Goal: Information Seeking & Learning: Understand process/instructions

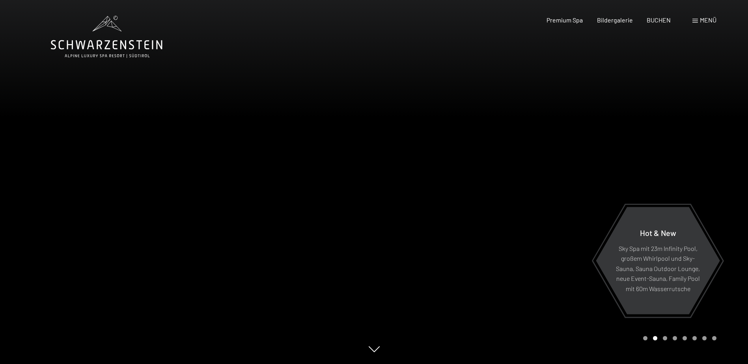
click at [301, 252] on div at bounding box center [187, 182] width 374 height 364
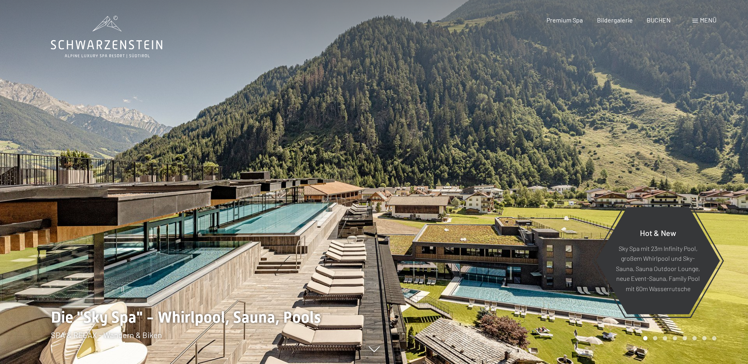
click at [303, 249] on div at bounding box center [187, 182] width 374 height 364
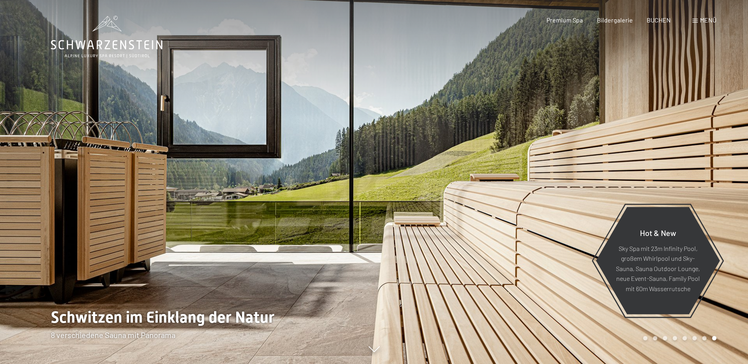
click at [303, 249] on div at bounding box center [187, 182] width 374 height 364
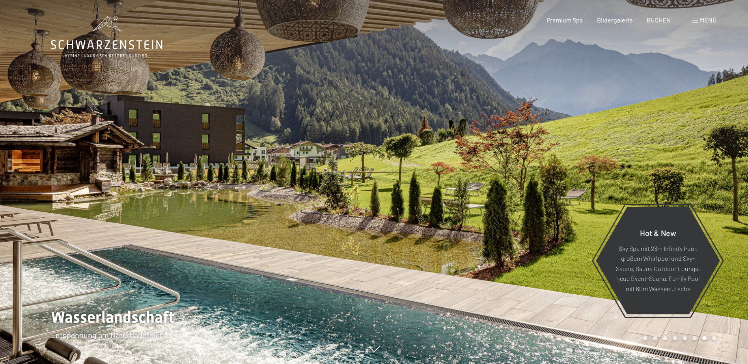
click at [303, 249] on div at bounding box center [187, 182] width 374 height 364
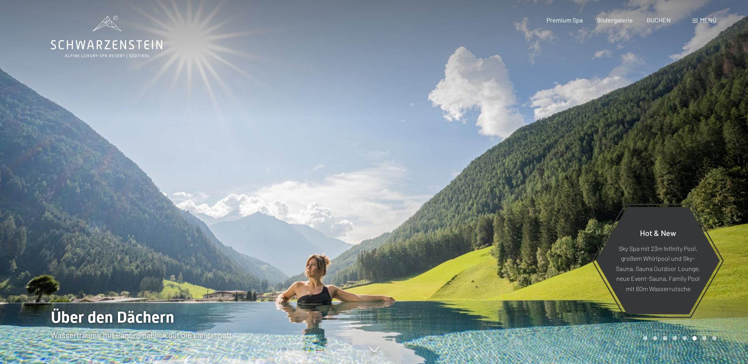
click at [303, 249] on div at bounding box center [187, 182] width 374 height 364
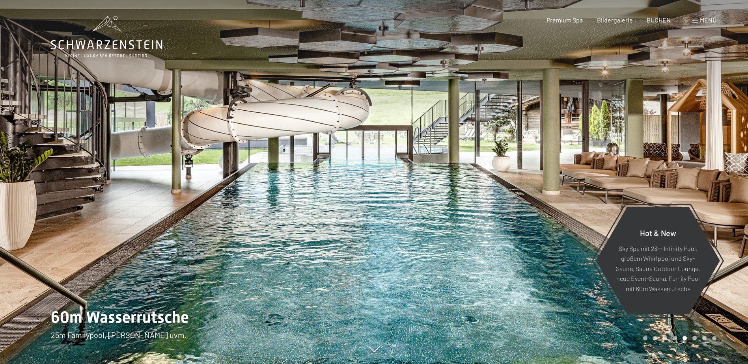
click at [303, 249] on div at bounding box center [187, 182] width 374 height 364
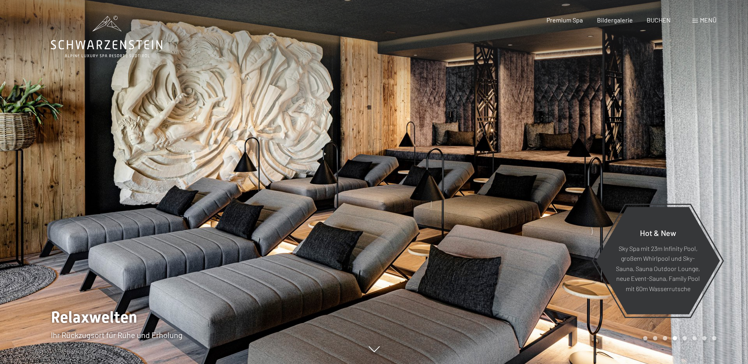
click at [303, 249] on div at bounding box center [187, 182] width 374 height 364
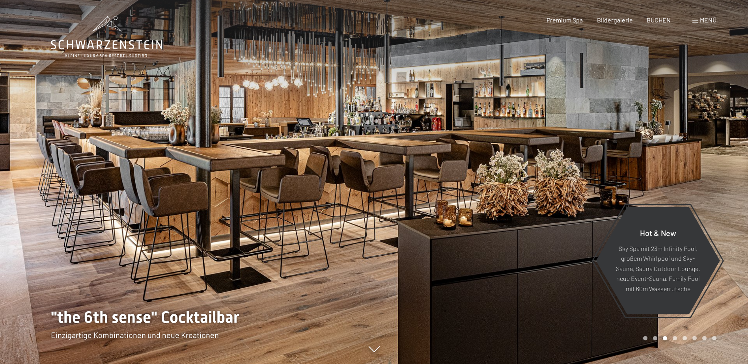
click at [303, 249] on div at bounding box center [187, 182] width 374 height 364
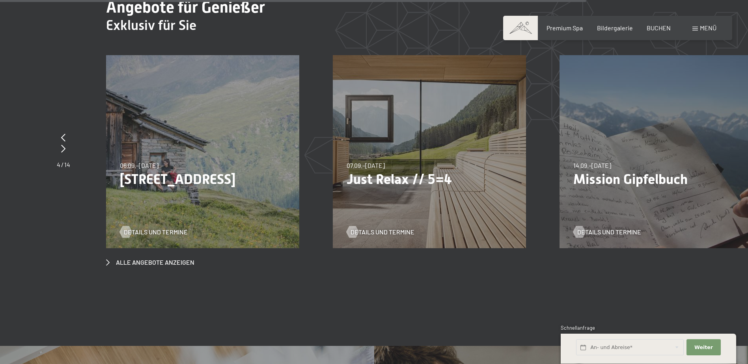
scroll to position [3116, 0]
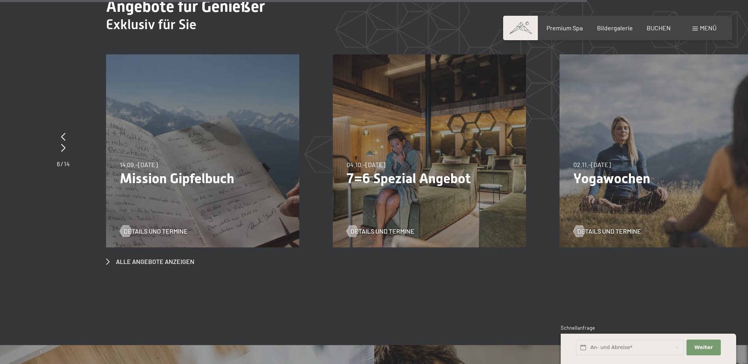
click at [155, 168] on div "14.09.–28.09.2025 14.09.–28.09.2025 Mission Gipfelbuch Details und Termine" at bounding box center [202, 150] width 193 height 193
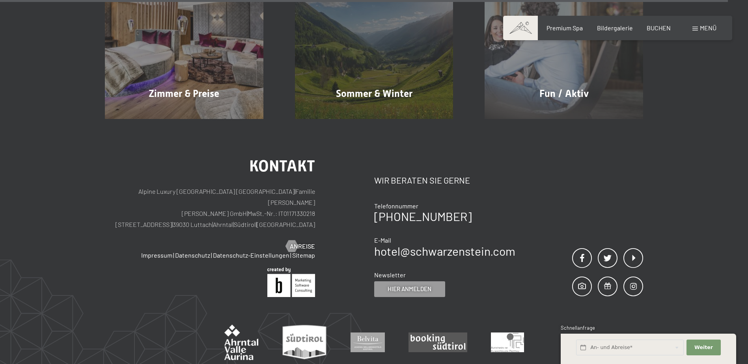
scroll to position [3984, 0]
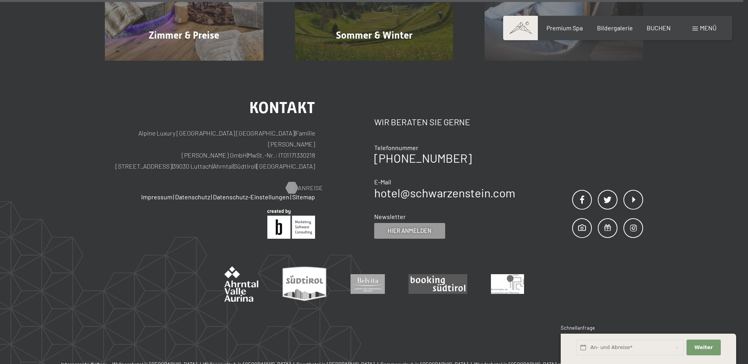
click at [290, 182] on div at bounding box center [291, 188] width 7 height 12
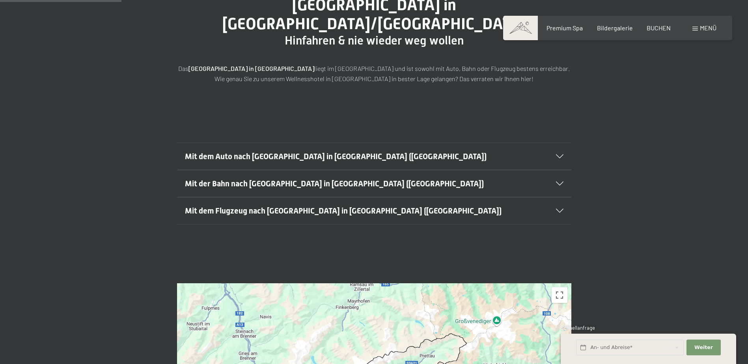
scroll to position [118, 0]
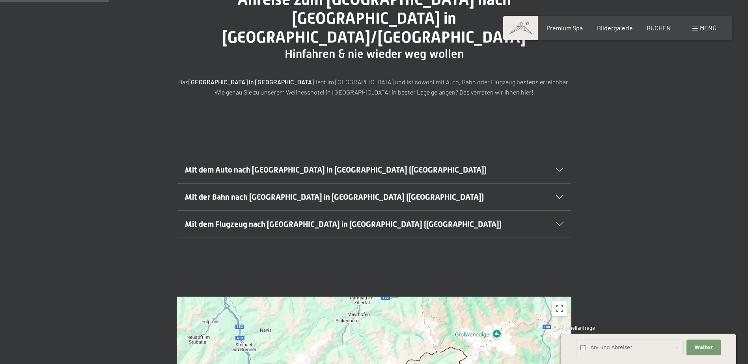
click at [554, 157] on div "Mit dem Auto nach [GEOGRAPHIC_DATA] in [GEOGRAPHIC_DATA] ([GEOGRAPHIC_DATA])" at bounding box center [374, 170] width 379 height 27
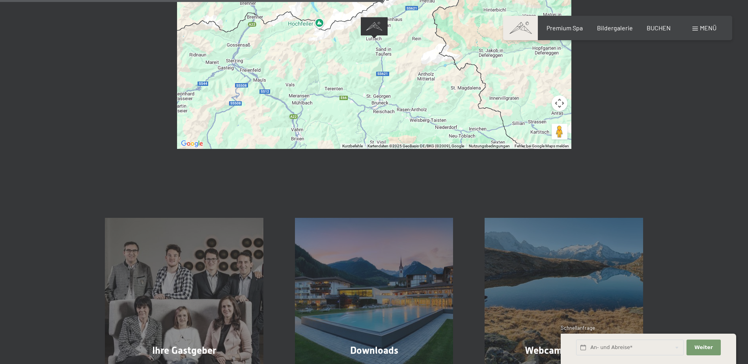
scroll to position [473, 0]
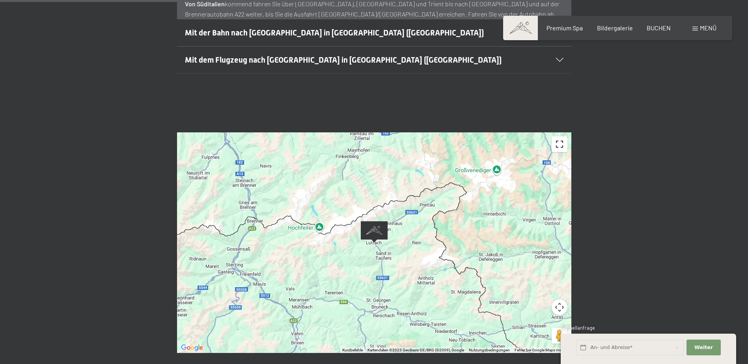
click at [557, 136] on button "Vollbildansicht ein/aus" at bounding box center [560, 144] width 16 height 16
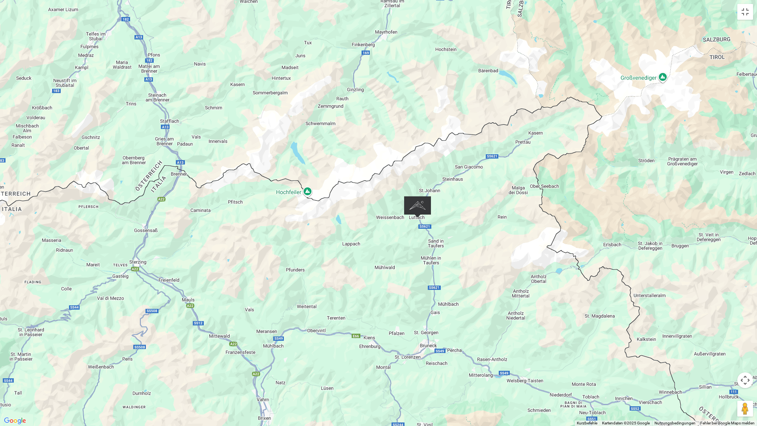
drag, startPoint x: 342, startPoint y: 129, endPoint x: 344, endPoint y: 285, distance: 156.2
click at [344, 285] on div at bounding box center [378, 213] width 757 height 426
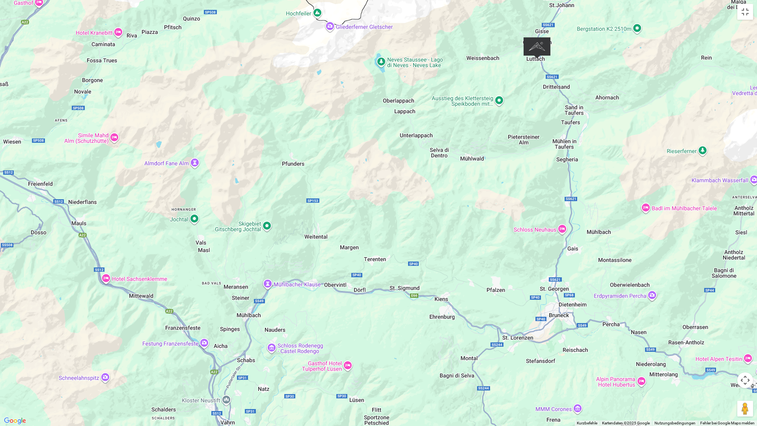
drag, startPoint x: 258, startPoint y: 327, endPoint x: 259, endPoint y: 279, distance: 47.7
click at [259, 279] on div at bounding box center [378, 213] width 757 height 426
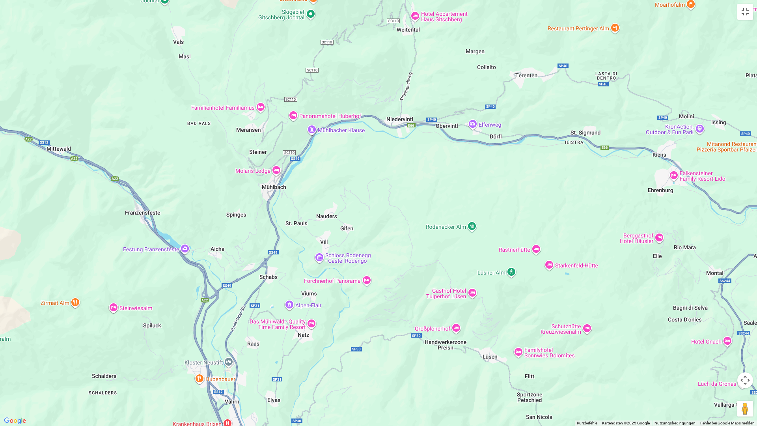
drag, startPoint x: 228, startPoint y: 364, endPoint x: 234, endPoint y: 265, distance: 99.2
click at [234, 265] on div at bounding box center [378, 213] width 757 height 426
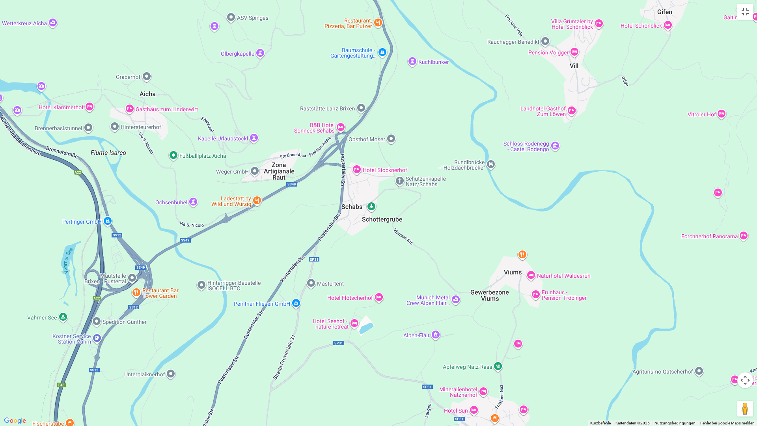
drag, startPoint x: 231, startPoint y: 294, endPoint x: 235, endPoint y: 258, distance: 36.2
click at [235, 258] on div at bounding box center [378, 213] width 757 height 426
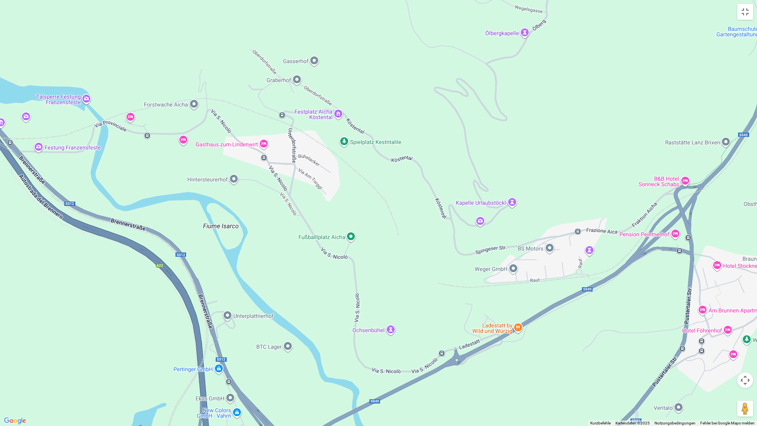
drag, startPoint x: 119, startPoint y: 150, endPoint x: 263, endPoint y: 344, distance: 241.4
click at [263, 344] on div at bounding box center [378, 213] width 757 height 426
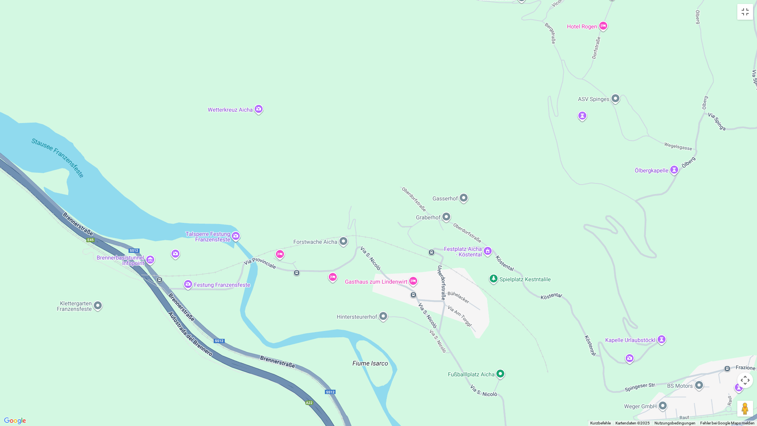
drag, startPoint x: 143, startPoint y: 186, endPoint x: 221, endPoint y: 276, distance: 119.1
click at [251, 292] on div at bounding box center [378, 213] width 757 height 426
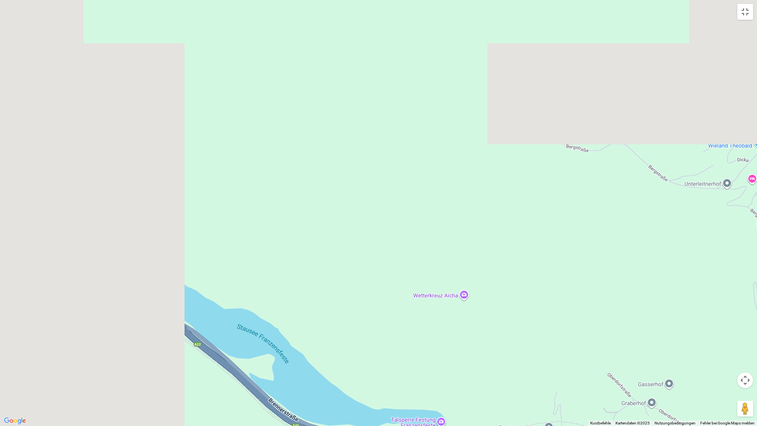
drag, startPoint x: 105, startPoint y: 144, endPoint x: 313, endPoint y: 333, distance: 281.2
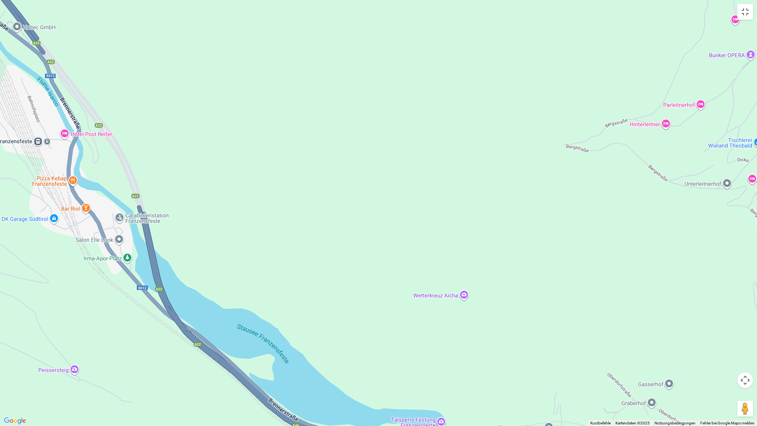
click at [313, 333] on div at bounding box center [378, 213] width 757 height 426
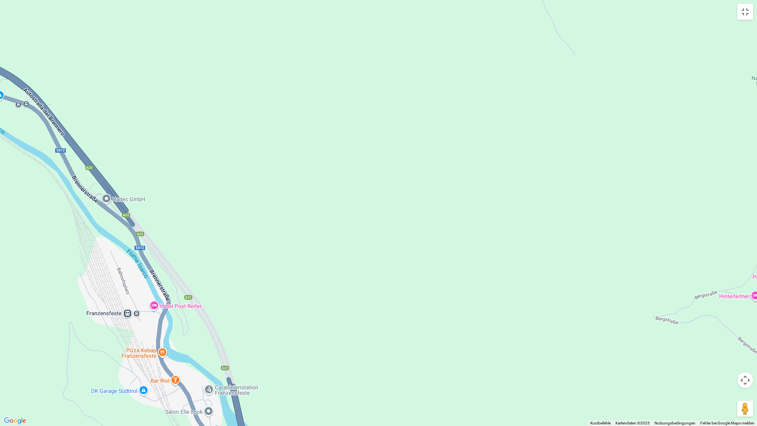
drag, startPoint x: 133, startPoint y: 90, endPoint x: 225, endPoint y: 273, distance: 204.6
click at [225, 273] on div at bounding box center [378, 213] width 757 height 426
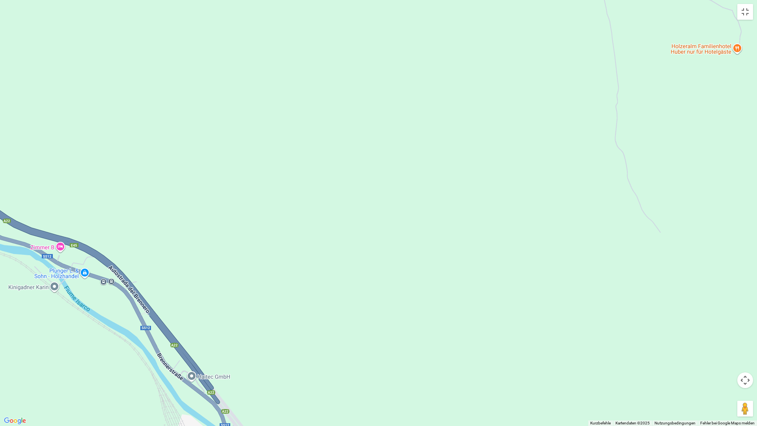
drag, startPoint x: 137, startPoint y: 143, endPoint x: 224, endPoint y: 325, distance: 201.9
click at [224, 325] on div at bounding box center [378, 213] width 757 height 426
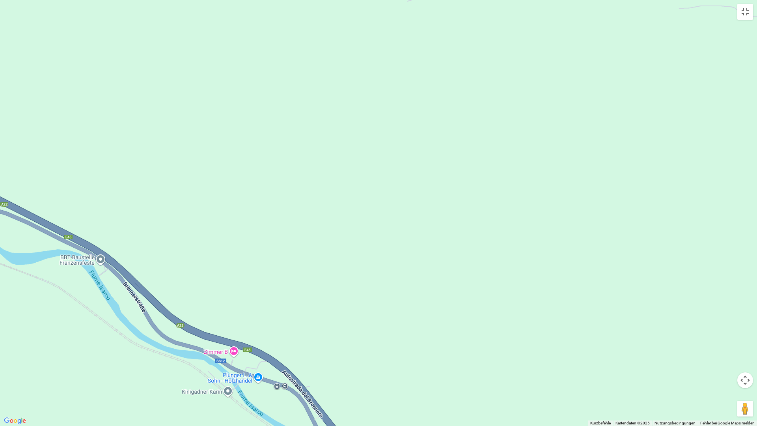
drag, startPoint x: 60, startPoint y: 167, endPoint x: 236, endPoint y: 273, distance: 205.4
click at [236, 273] on div at bounding box center [378, 213] width 757 height 426
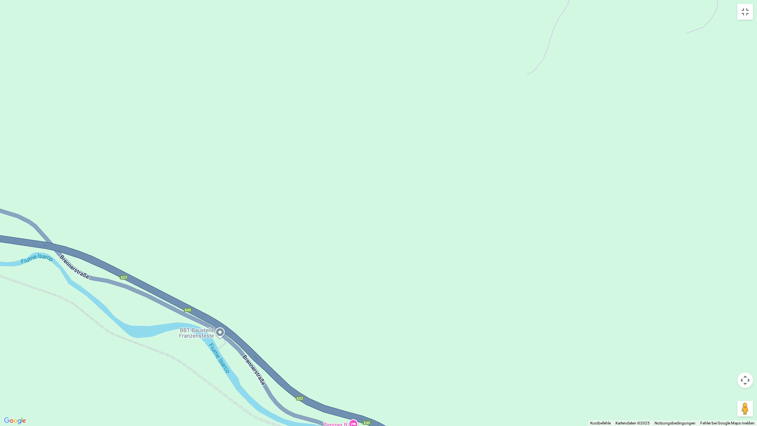
drag, startPoint x: 61, startPoint y: 159, endPoint x: 187, endPoint y: 236, distance: 147.7
click at [187, 236] on div at bounding box center [378, 213] width 757 height 426
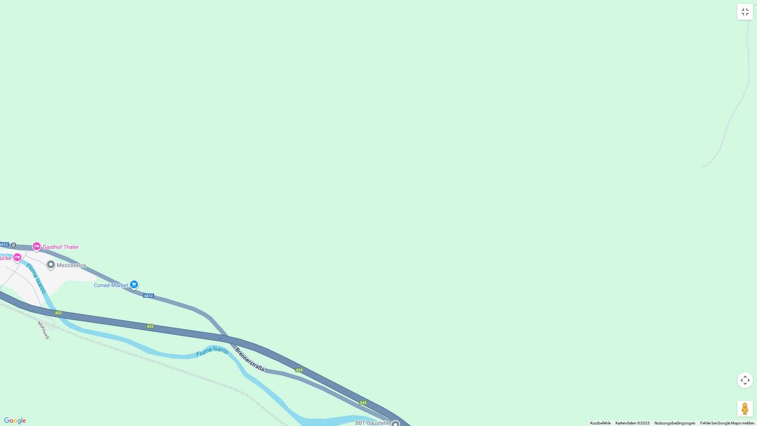
drag, startPoint x: 63, startPoint y: 166, endPoint x: 239, endPoint y: 260, distance: 200.1
click at [239, 260] on div at bounding box center [378, 213] width 757 height 426
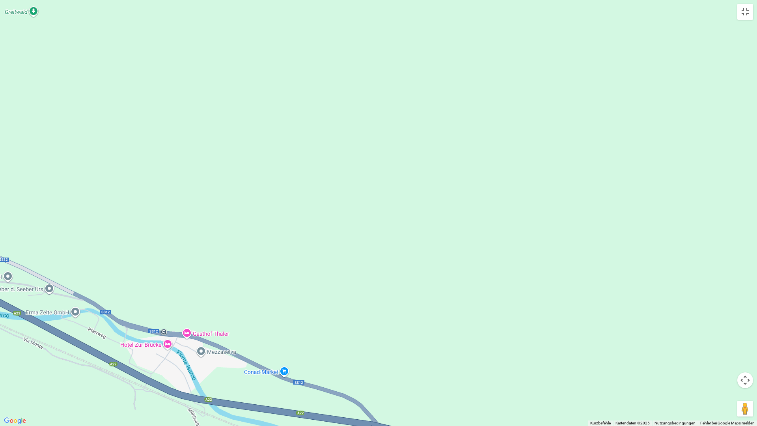
drag, startPoint x: 13, startPoint y: 135, endPoint x: 166, endPoint y: 223, distance: 176.0
click at [166, 223] on div at bounding box center [378, 213] width 757 height 426
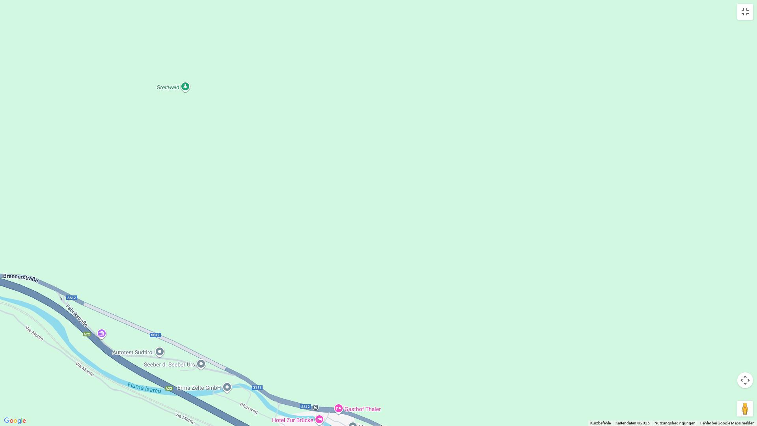
drag, startPoint x: 105, startPoint y: 203, endPoint x: 262, endPoint y: 282, distance: 176.2
click at [262, 282] on div at bounding box center [378, 213] width 757 height 426
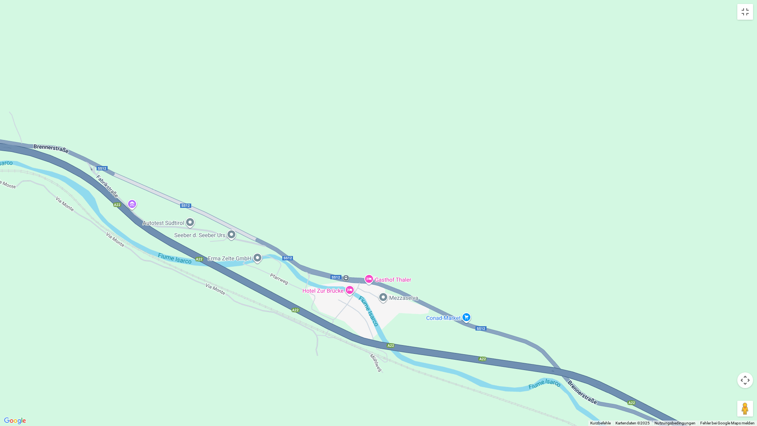
drag, startPoint x: 103, startPoint y: 212, endPoint x: 136, endPoint y: 82, distance: 133.9
click at [136, 82] on div at bounding box center [378, 213] width 757 height 426
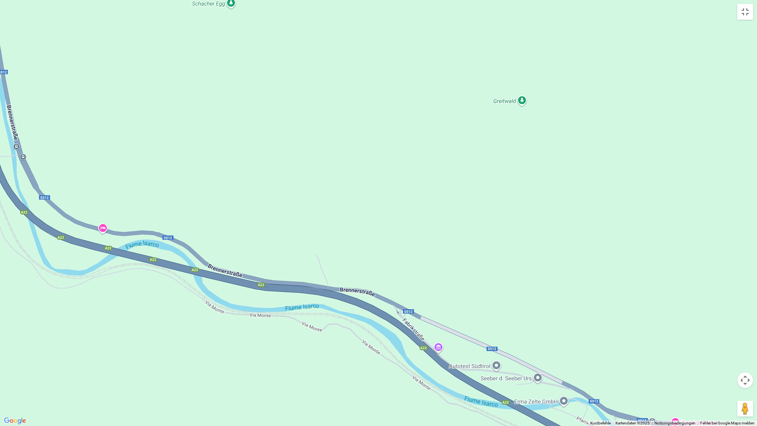
drag, startPoint x: 73, startPoint y: 107, endPoint x: 317, endPoint y: 237, distance: 276.0
click at [381, 251] on div at bounding box center [378, 213] width 757 height 426
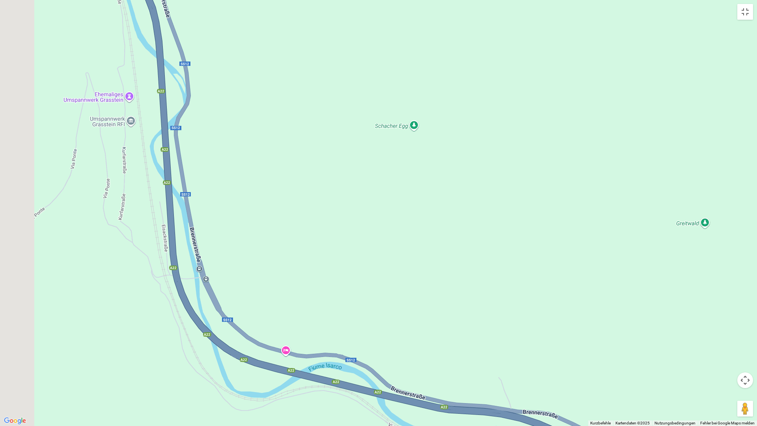
drag, startPoint x: 109, startPoint y: 140, endPoint x: 303, endPoint y: 283, distance: 241.7
click at [303, 283] on div at bounding box center [378, 213] width 757 height 426
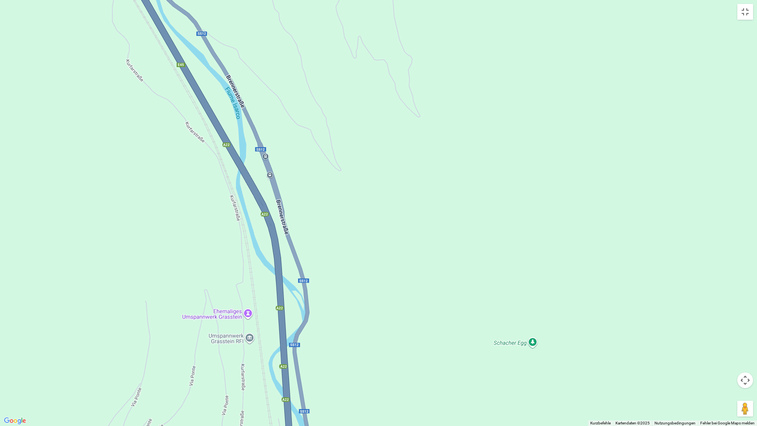
drag, startPoint x: 211, startPoint y: 108, endPoint x: 318, endPoint y: 319, distance: 236.6
click at [318, 319] on div at bounding box center [378, 213] width 757 height 426
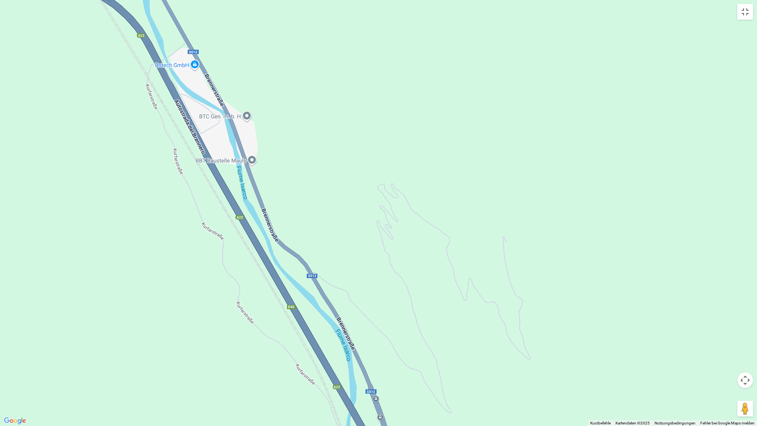
drag, startPoint x: 266, startPoint y: 124, endPoint x: 343, endPoint y: 311, distance: 201.7
click at [370, 355] on div at bounding box center [378, 213] width 757 height 426
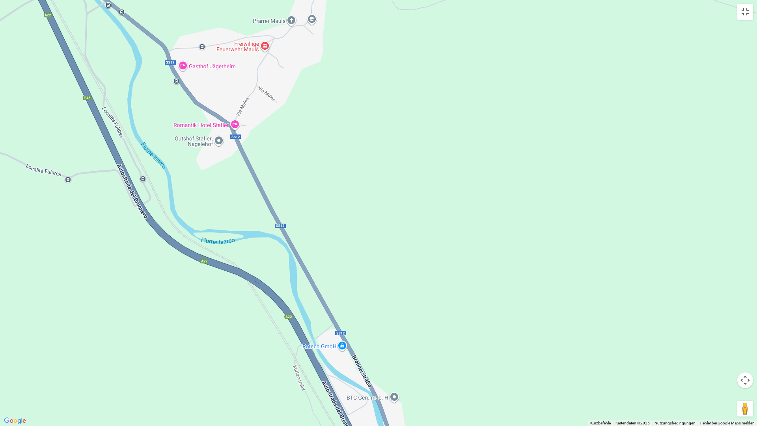
drag, startPoint x: 295, startPoint y: 150, endPoint x: 393, endPoint y: 348, distance: 221.0
click at [393, 348] on div at bounding box center [378, 213] width 757 height 426
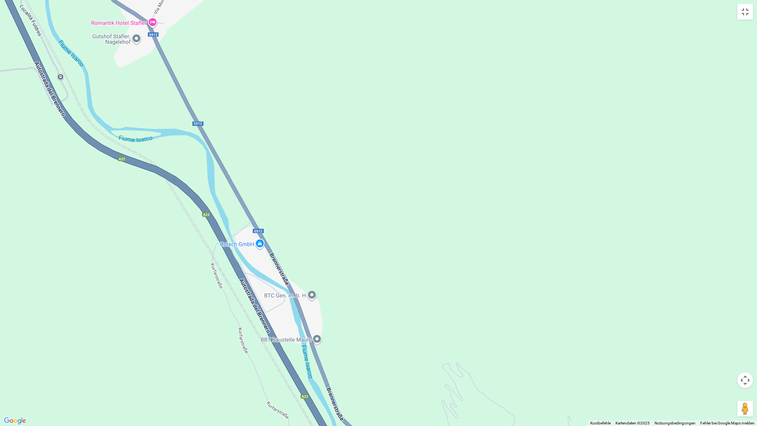
drag, startPoint x: 209, startPoint y: 101, endPoint x: 125, endPoint y: 2, distance: 129.9
click at [126, 0] on div at bounding box center [378, 213] width 757 height 426
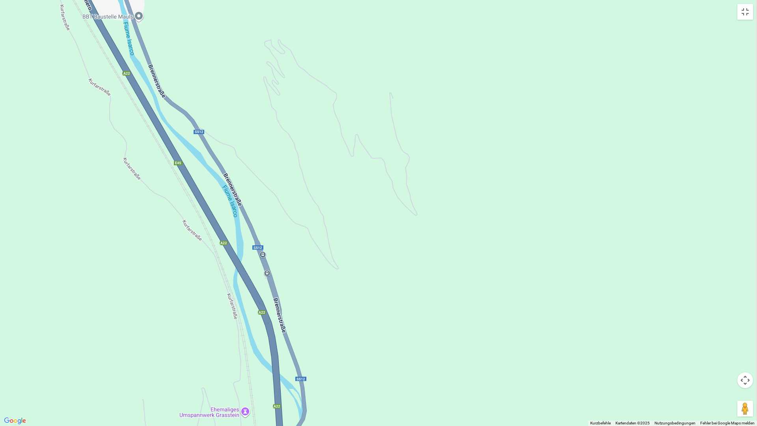
drag, startPoint x: 334, startPoint y: 326, endPoint x: 142, endPoint y: 3, distance: 376.2
click at [140, 0] on div at bounding box center [378, 213] width 757 height 426
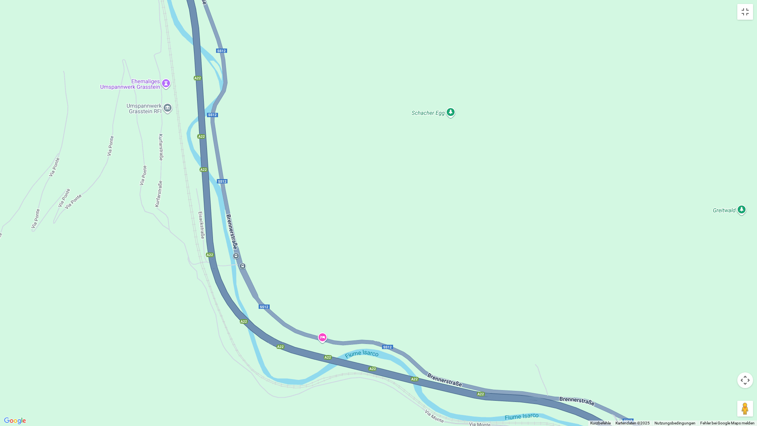
drag, startPoint x: 299, startPoint y: 381, endPoint x: 220, endPoint y: 37, distance: 352.6
click at [245, 50] on div at bounding box center [378, 213] width 757 height 426
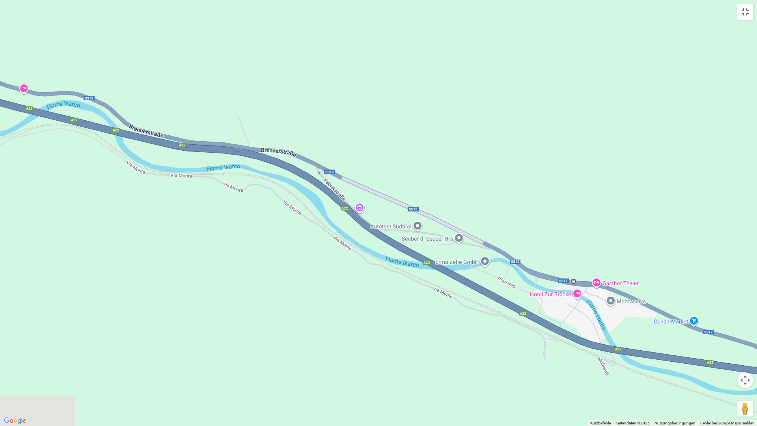
drag, startPoint x: 447, startPoint y: 252, endPoint x: 199, endPoint y: 16, distance: 342.6
click at [199, 16] on div at bounding box center [378, 213] width 757 height 426
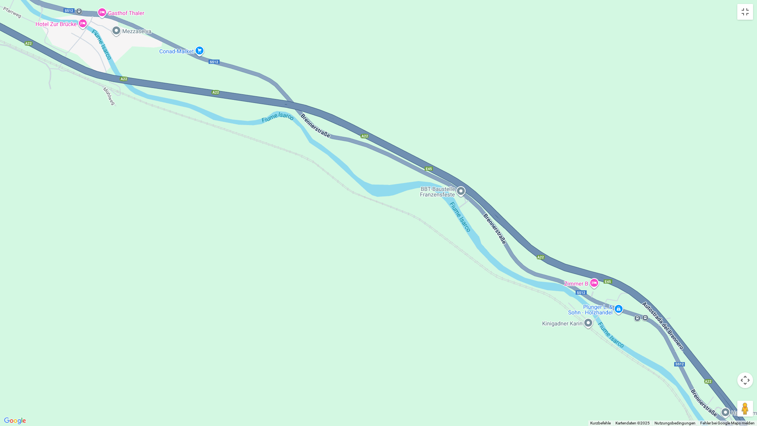
drag, startPoint x: 654, startPoint y: 178, endPoint x: 246, endPoint y: 0, distance: 444.8
click at [246, 0] on div at bounding box center [378, 213] width 757 height 426
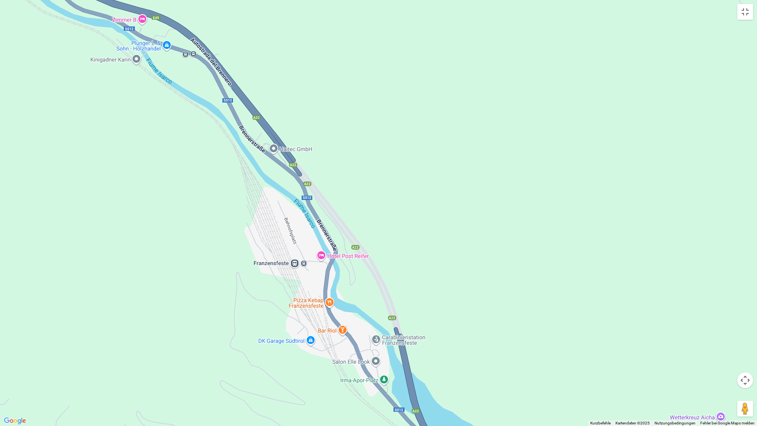
drag, startPoint x: 655, startPoint y: 264, endPoint x: 228, endPoint y: 0, distance: 502.4
click at [228, 0] on div at bounding box center [378, 213] width 757 height 426
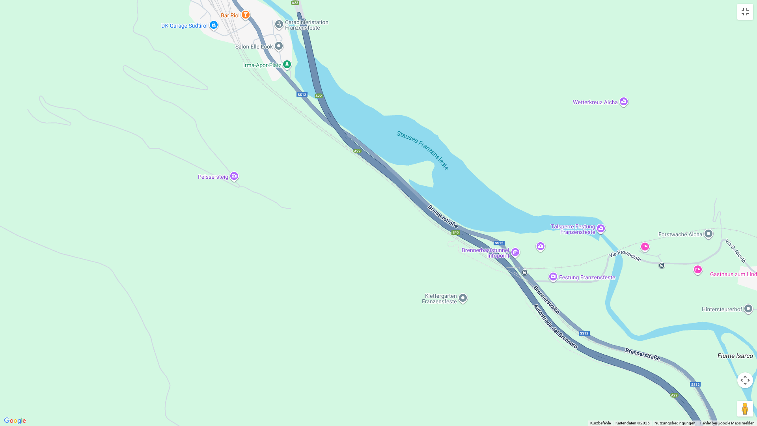
drag, startPoint x: 466, startPoint y: 396, endPoint x: 357, endPoint y: 69, distance: 345.0
click at [357, 69] on div at bounding box center [378, 213] width 757 height 426
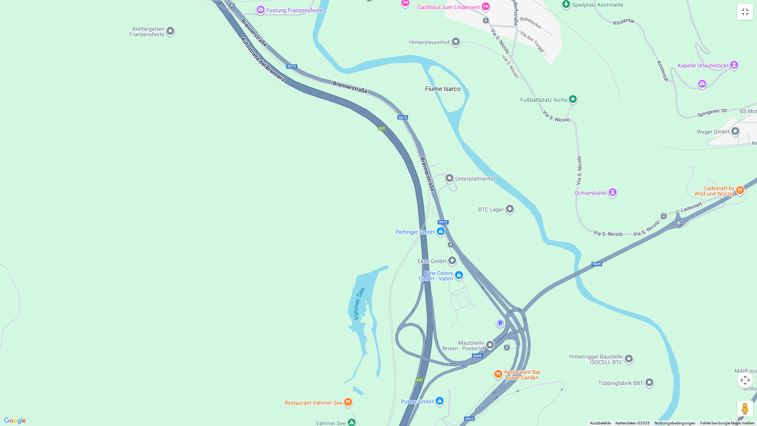
drag, startPoint x: 656, startPoint y: 257, endPoint x: 415, endPoint y: 32, distance: 329.6
click at [415, 32] on div at bounding box center [378, 213] width 757 height 426
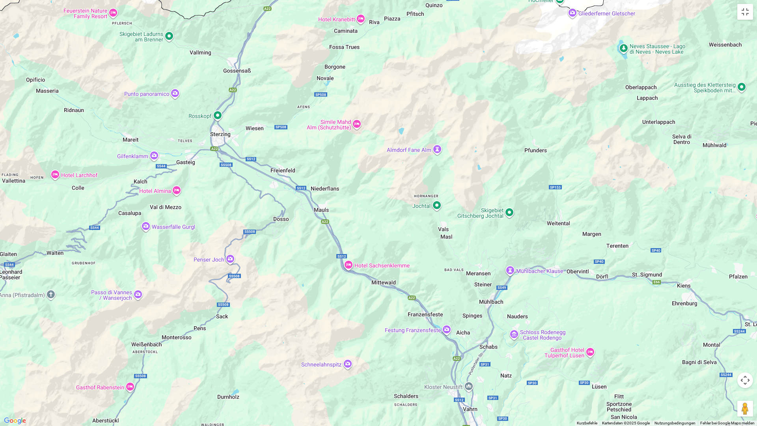
drag, startPoint x: 256, startPoint y: 136, endPoint x: 290, endPoint y: 249, distance: 118.4
click at [290, 249] on div at bounding box center [378, 213] width 757 height 426
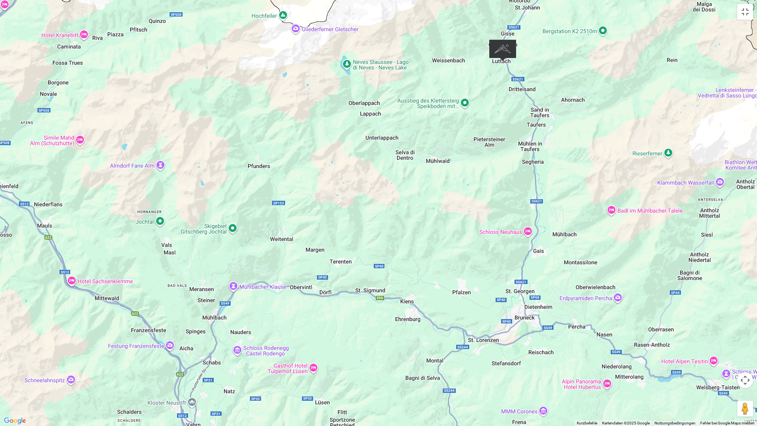
drag, startPoint x: 548, startPoint y: 234, endPoint x: 269, endPoint y: 249, distance: 279.3
click at [269, 249] on div at bounding box center [378, 213] width 757 height 426
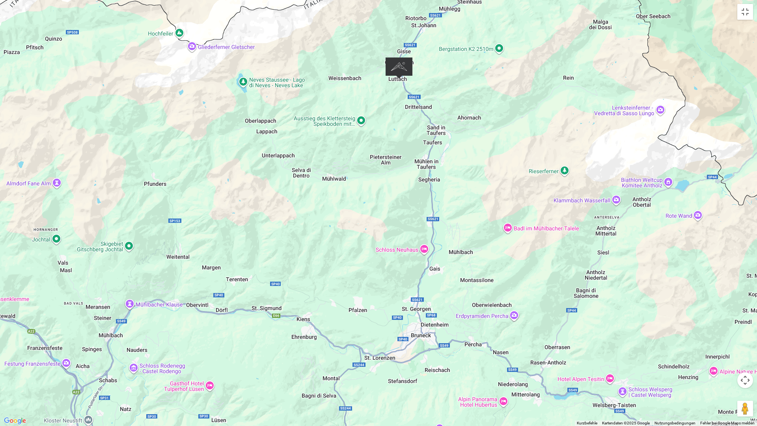
drag, startPoint x: 466, startPoint y: 84, endPoint x: 364, endPoint y: 107, distance: 105.1
click at [364, 107] on div at bounding box center [378, 213] width 757 height 426
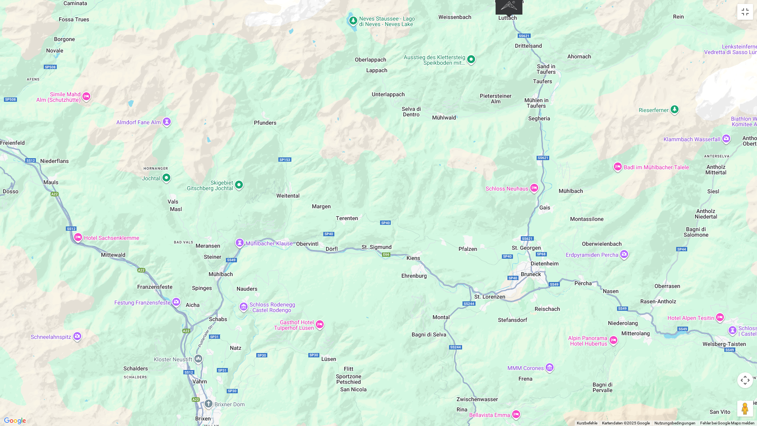
drag, startPoint x: 262, startPoint y: 376, endPoint x: 372, endPoint y: 314, distance: 126.5
click at [372, 314] on div at bounding box center [378, 213] width 757 height 426
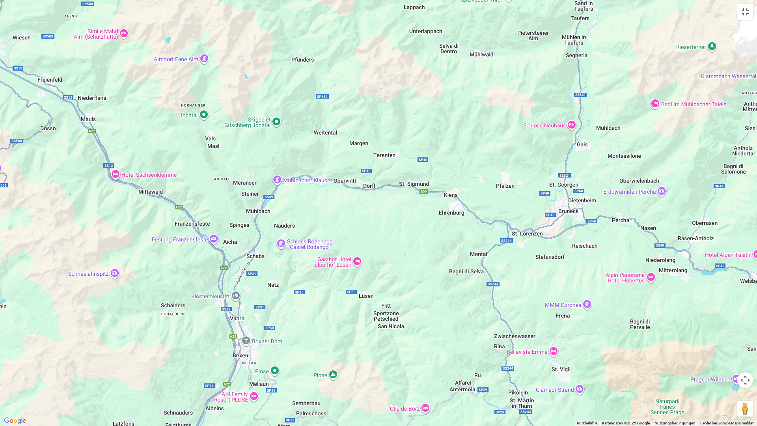
drag, startPoint x: 262, startPoint y: 277, endPoint x: 299, endPoint y: 212, distance: 75.0
click at [299, 212] on div at bounding box center [378, 213] width 757 height 426
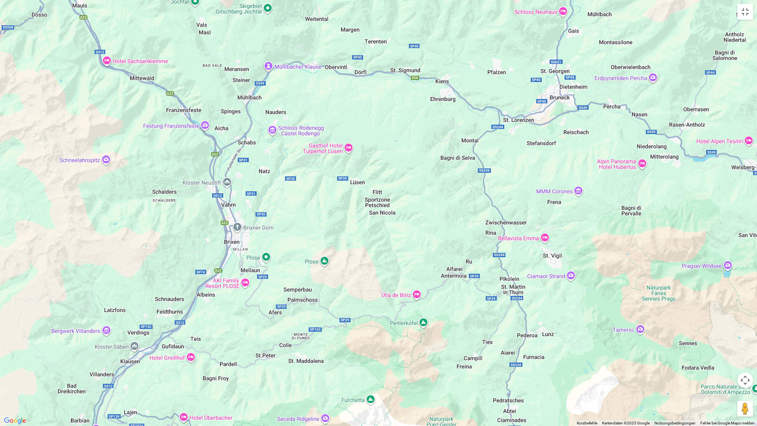
drag, startPoint x: 310, startPoint y: 353, endPoint x: 301, endPoint y: 241, distance: 113.2
click at [301, 241] on div at bounding box center [378, 213] width 757 height 426
click at [289, 230] on div at bounding box center [378, 213] width 757 height 426
click at [746, 13] on button "Vollbildansicht ein/aus" at bounding box center [746, 12] width 16 height 16
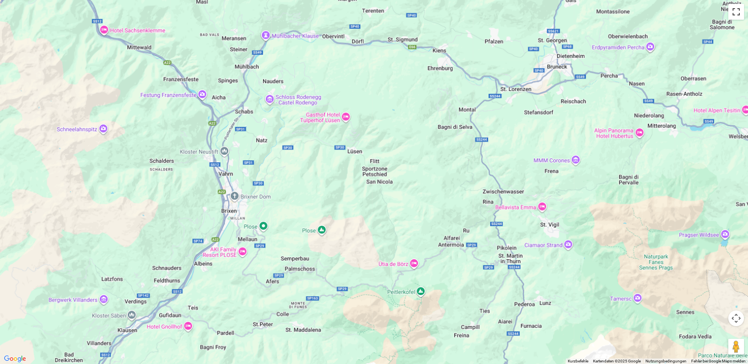
scroll to position [79, 0]
